Goal: Information Seeking & Learning: Learn about a topic

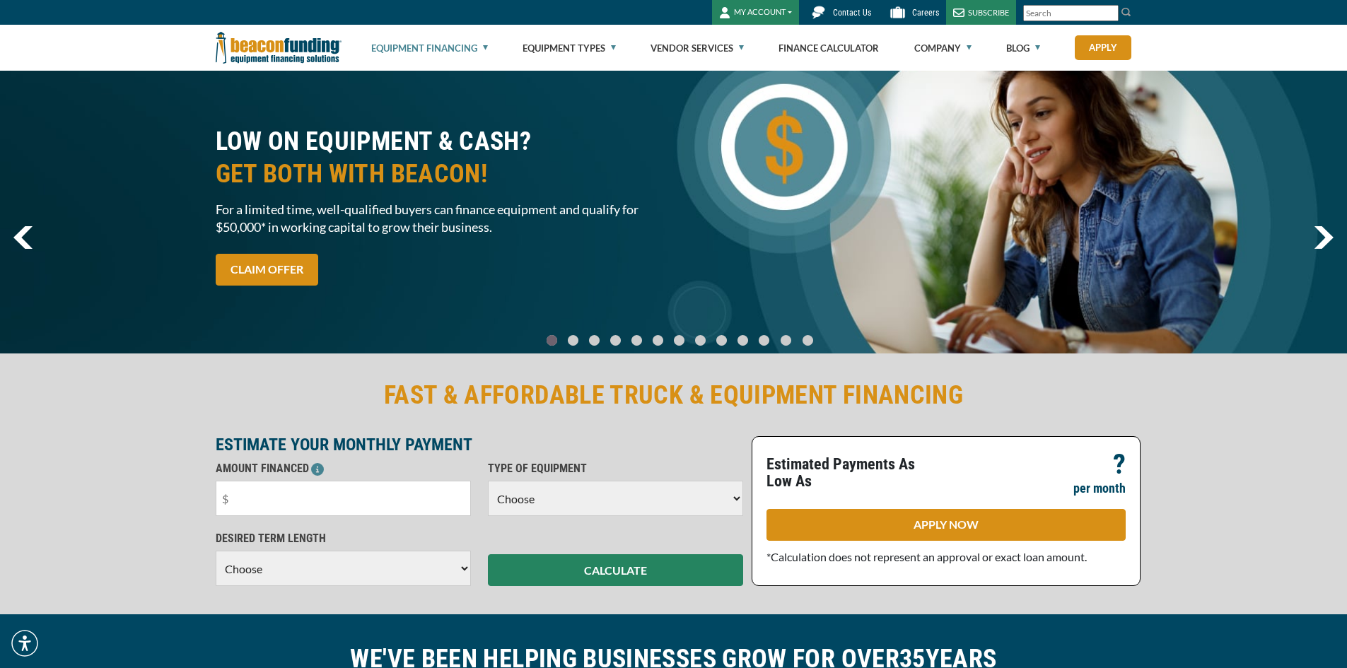
click at [445, 47] on link "Equipment Financing" at bounding box center [429, 47] width 117 height 45
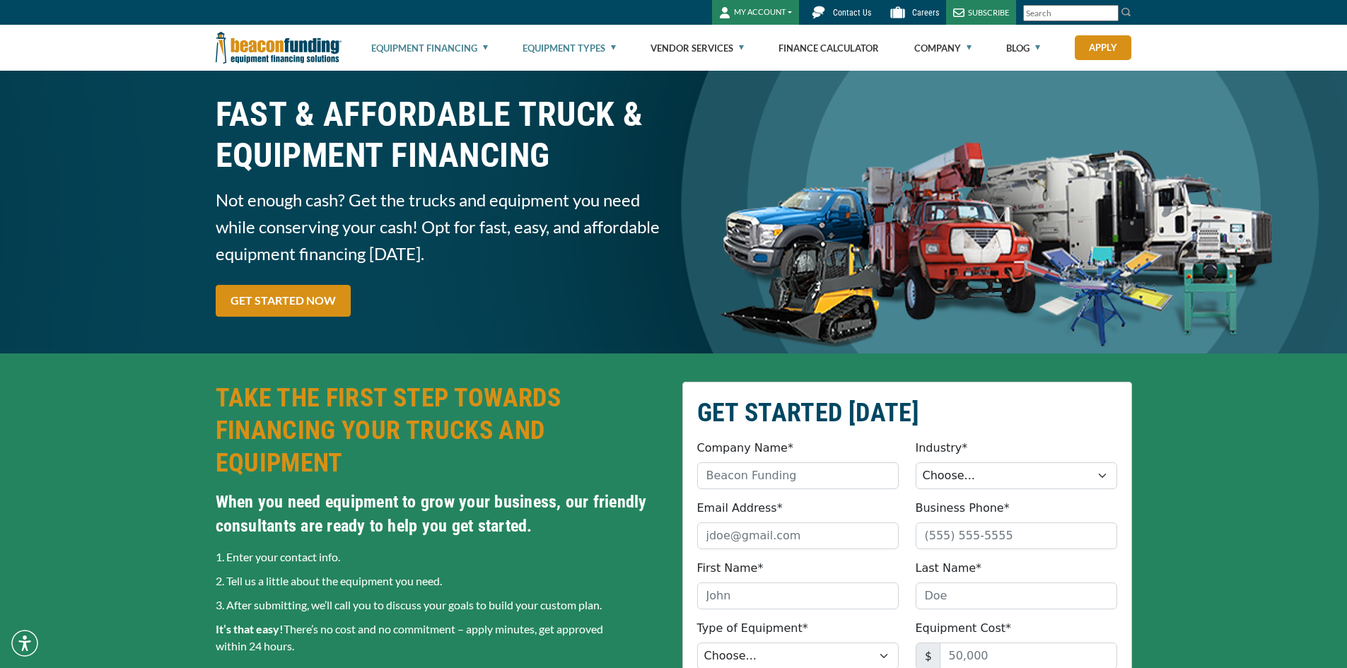
click at [556, 41] on link "Equipment Types" at bounding box center [569, 47] width 93 height 45
